Goal: Check status: Check status

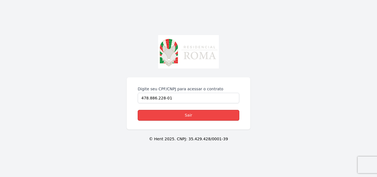
click at [170, 115] on link "Sair" at bounding box center [189, 115] width 102 height 11
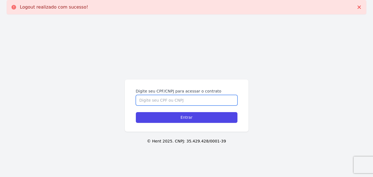
click at [195, 102] on input "Digite seu CPF/CNPJ para acessar o contrato" at bounding box center [187, 100] width 102 height 10
type input "47888622801"
click at [136, 112] on input "Entrar" at bounding box center [187, 117] width 102 height 11
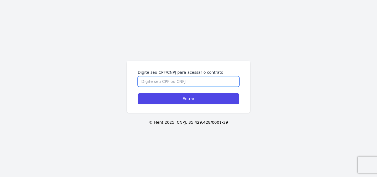
click at [162, 79] on input "Digite seu CPF/CNPJ para acessar o contrato" at bounding box center [189, 81] width 102 height 10
type input "47888622801"
click at [138, 93] on input "Entrar" at bounding box center [189, 98] width 102 height 11
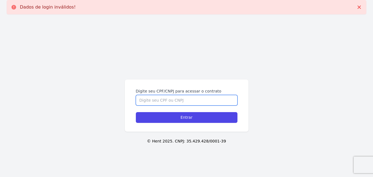
click at [156, 101] on input "Digite seu CPF/CNPJ para acessar o contrato" at bounding box center [187, 100] width 102 height 10
type input "47888622801"
click at [136, 112] on input "Entrar" at bounding box center [187, 117] width 102 height 11
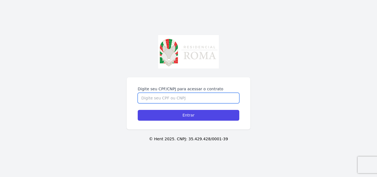
click at [168, 97] on input "Digite seu CPF/CNPJ para acessar o contrato" at bounding box center [189, 98] width 102 height 10
type input "47888622801"
click at [138, 110] on input "Entrar" at bounding box center [189, 115] width 102 height 11
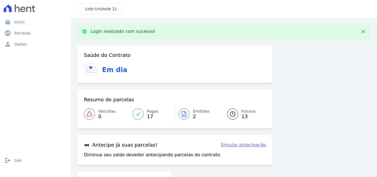
click at [186, 114] on div at bounding box center [184, 113] width 11 height 11
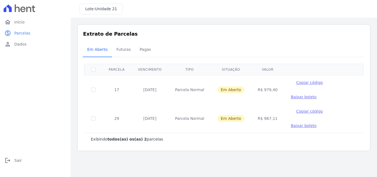
drag, startPoint x: 258, startPoint y: 81, endPoint x: 268, endPoint y: 81, distance: 10.5
click at [268, 81] on td "R$ 979,40" at bounding box center [267, 89] width 33 height 29
copy td "979,40"
click at [123, 49] on span "Futuras" at bounding box center [123, 49] width 21 height 11
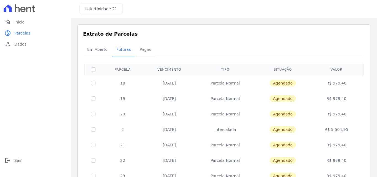
click at [146, 53] on span "Pagas" at bounding box center [145, 49] width 18 height 11
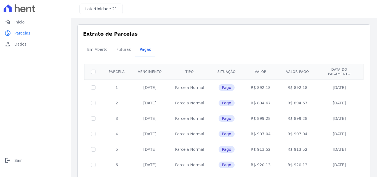
click at [96, 104] on td at bounding box center [93, 102] width 18 height 15
click at [95, 120] on td at bounding box center [93, 118] width 18 height 15
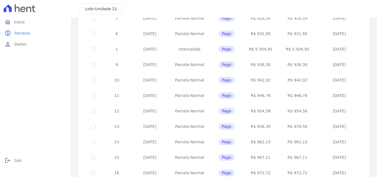
scroll to position [186, 0]
